Goal: Task Accomplishment & Management: Complete application form

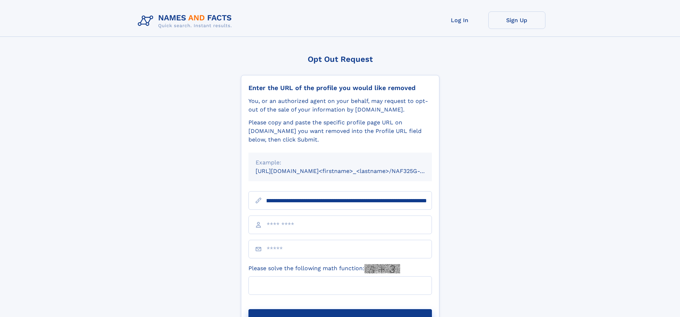
scroll to position [0, 82]
type input "**********"
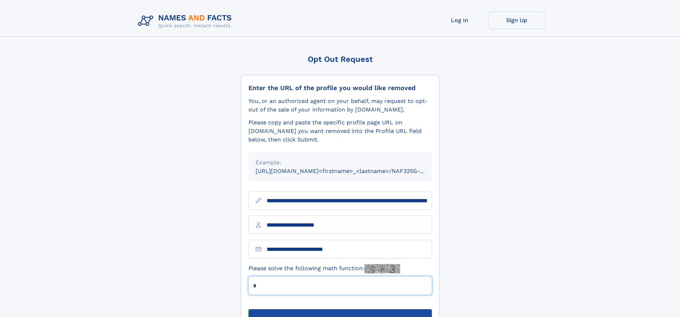
type input "*"
click at [340, 309] on button "Submit Opt Out Request" at bounding box center [341, 320] width 184 height 23
